Goal: Task Accomplishment & Management: Complete application form

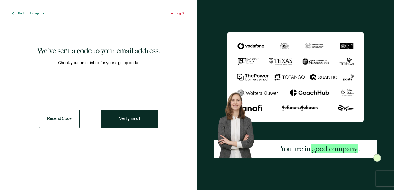
click at [47, 78] on input "number" at bounding box center [46, 80] width 15 height 10
type input "9"
type input "2"
type input "6"
type input "8"
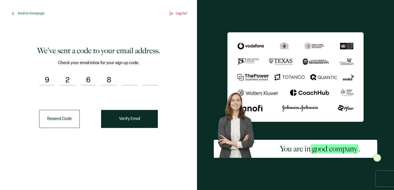
type input "4"
type input "0"
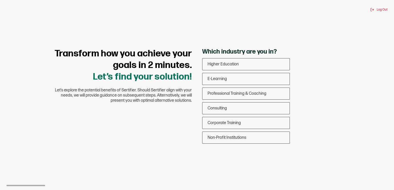
click at [118, 121] on div "Transform how you achieve your goals in 2 minutes. Let’s find your solution! Le…" at bounding box center [197, 97] width 310 height 99
click at [235, 65] on span "Higher Education" at bounding box center [223, 64] width 31 height 5
click at [0, 0] on input "Higher Education" at bounding box center [0, 0] width 0 height 0
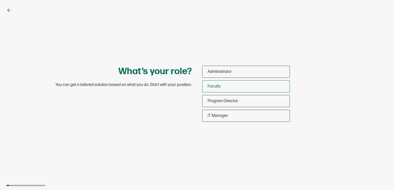
click at [206, 90] on div "Faculty" at bounding box center [246, 87] width 87 height 12
click at [0, 0] on input "Faculty" at bounding box center [0, 0] width 0 height 0
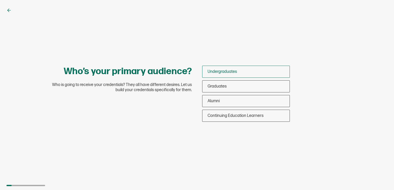
click at [245, 69] on div "Undergraduates" at bounding box center [246, 72] width 87 height 12
click at [0, 0] on input "Undergraduates" at bounding box center [0, 0] width 0 height 0
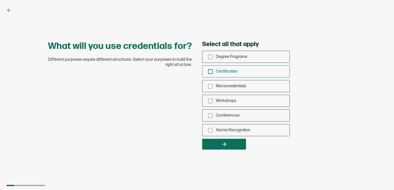
click at [210, 70] on icon "checkbox-group" at bounding box center [211, 72] width 6 height 6
click at [0, 0] on input "Certificates" at bounding box center [0, 0] width 0 height 0
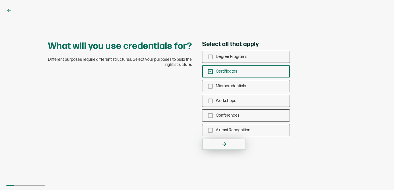
click at [219, 145] on button "button" at bounding box center [224, 144] width 44 height 11
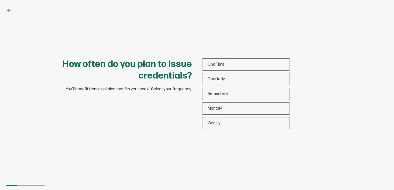
click at [219, 145] on div "How often do you plan to issue credentials? You’ll benefit from a solution that…" at bounding box center [197, 95] width 394 height 190
click at [221, 62] on div "One-Time" at bounding box center [246, 65] width 87 height 12
click at [0, 0] on input "One-Time" at bounding box center [0, 0] width 0 height 0
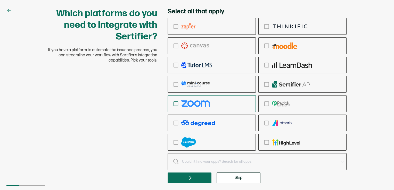
click at [177, 103] on icon "checkbox-group" at bounding box center [176, 104] width 6 height 6
click at [0, 0] on input "checkbox-group" at bounding box center [0, 0] width 0 height 0
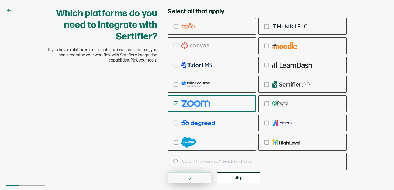
click at [201, 179] on button "button" at bounding box center [190, 178] width 44 height 11
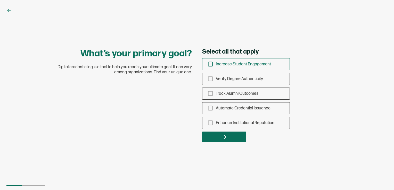
click at [211, 64] on icon "checkbox-group" at bounding box center [211, 64] width 6 height 6
click at [0, 0] on input "Increase Student Engagement" at bounding box center [0, 0] width 0 height 0
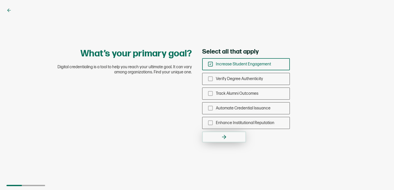
click at [217, 141] on button "button" at bounding box center [224, 137] width 44 height 11
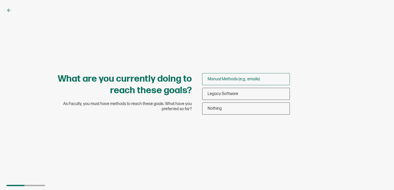
click at [214, 81] on span "Manual Methods (e.g., emails)" at bounding box center [234, 79] width 52 height 5
click at [0, 0] on input "Manual Methods (e.g., emails)" at bounding box center [0, 0] width 0 height 0
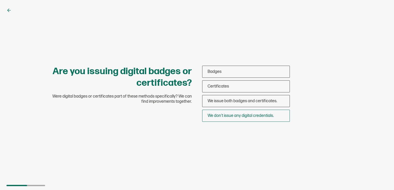
click at [213, 117] on span "We don’t issue any digital credentials." at bounding box center [241, 116] width 66 height 5
click at [0, 0] on input "We don’t issue any digital credentials." at bounding box center [0, 0] width 0 height 0
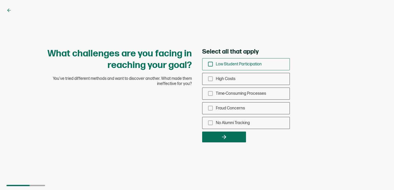
click at [210, 66] on icon "checkbox-group" at bounding box center [211, 64] width 6 height 6
click at [0, 0] on input "Low Student Participation" at bounding box center [0, 0] width 0 height 0
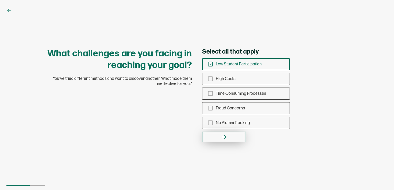
click at [210, 139] on button "button" at bounding box center [224, 137] width 44 height 11
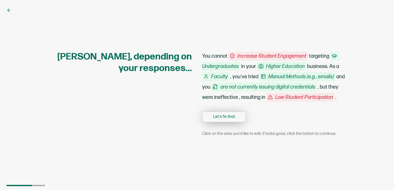
click at [222, 119] on button "Let's fix that" at bounding box center [224, 117] width 44 height 11
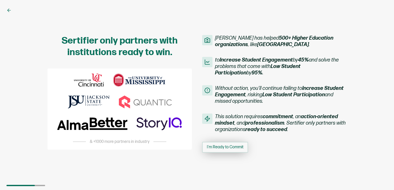
click at [227, 148] on span "I'm Ready to Commit" at bounding box center [225, 148] width 37 height 4
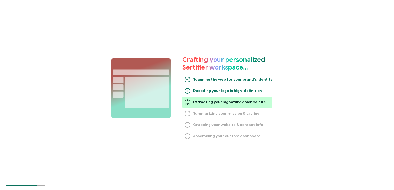
click at [227, 148] on div "Crafting your personalized Sertifier workspace… Scanning the web for your brand…" at bounding box center [197, 95] width 394 height 190
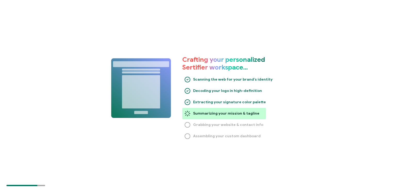
click at [227, 148] on div "Crafting your personalized Sertifier workspace… Scanning the web for your brand…" at bounding box center [197, 95] width 394 height 190
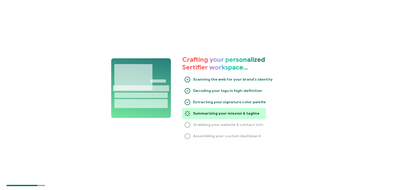
click at [227, 148] on div "Crafting your personalized Sertifier workspace… Scanning the web for your brand…" at bounding box center [197, 95] width 394 height 190
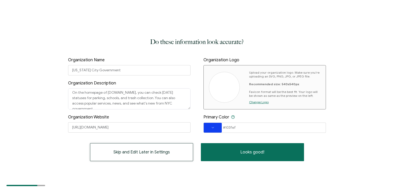
click at [134, 151] on span "Skip and Edit Later in Settings" at bounding box center [142, 152] width 57 height 4
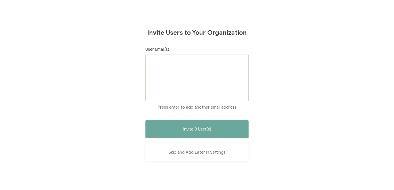
click at [181, 154] on button "Skip and Add Later in Settings" at bounding box center [197, 153] width 103 height 18
